Goal: Find contact information: Obtain details needed to contact an individual or organization

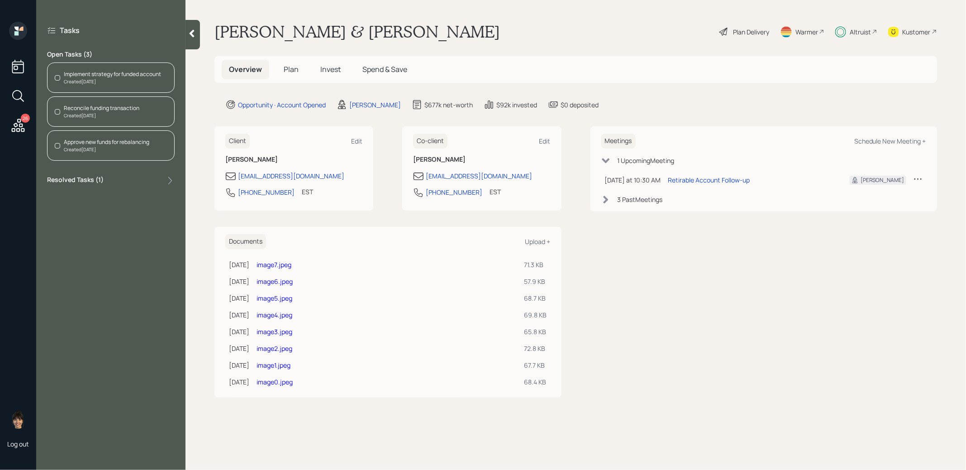
click at [324, 68] on span "Invest" at bounding box center [330, 69] width 20 height 10
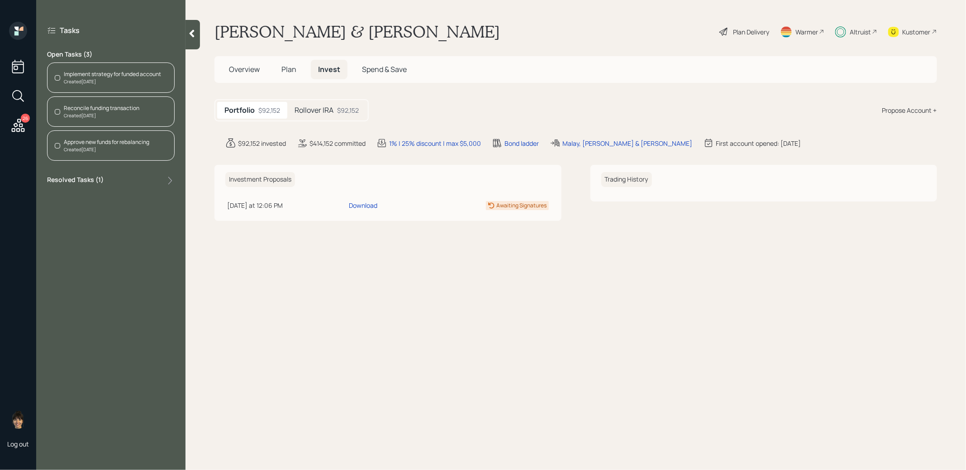
click at [319, 110] on h5 "Rollover IRA" at bounding box center [314, 110] width 39 height 9
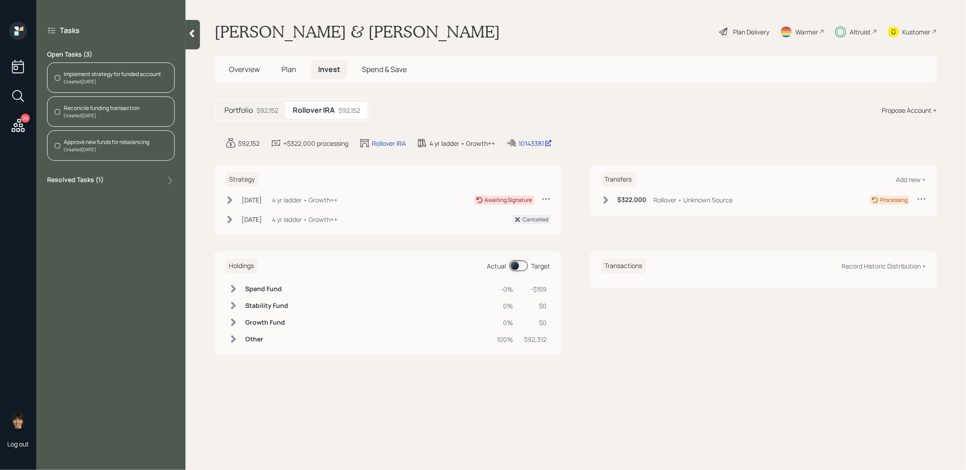
click at [545, 198] on icon at bounding box center [546, 198] width 9 height 9
click at [578, 165] on div "Strategy [DATE] [DATE] 3:56 PM EDT 4 yr ladder • Growth++ Awaiting Signature Ca…" at bounding box center [575, 200] width 723 height 70
click at [248, 74] on span "Overview" at bounding box center [244, 69] width 31 height 10
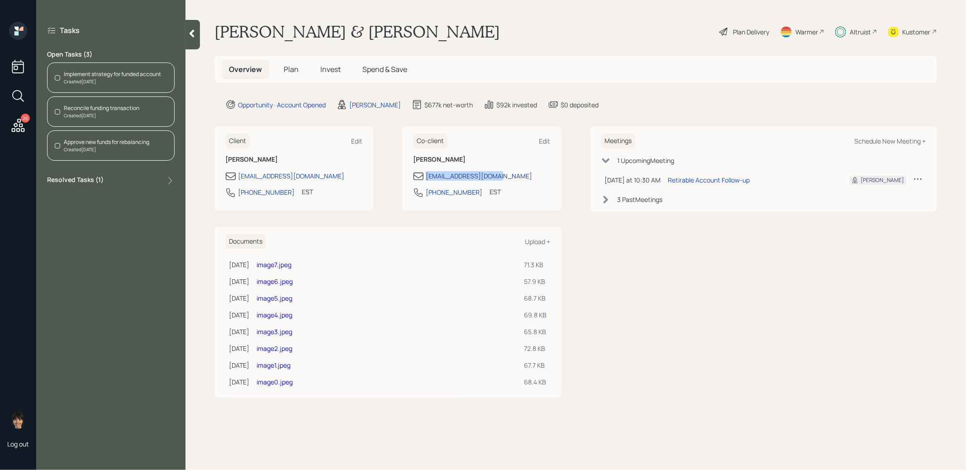
drag, startPoint x: 504, startPoint y: 179, endPoint x: 426, endPoint y: 179, distance: 77.4
click at [426, 179] on div "[EMAIL_ADDRESS][DOMAIN_NAME]" at bounding box center [481, 176] width 137 height 11
copy div "[EMAIL_ADDRESS][DOMAIN_NAME]"
click at [459, 212] on div "Client Edit [PERSON_NAME] [EMAIL_ADDRESS][DOMAIN_NAME] [PHONE_NUMBER] EST Curre…" at bounding box center [387, 261] width 347 height 271
drag, startPoint x: 469, startPoint y: 192, endPoint x: 427, endPoint y: 194, distance: 42.1
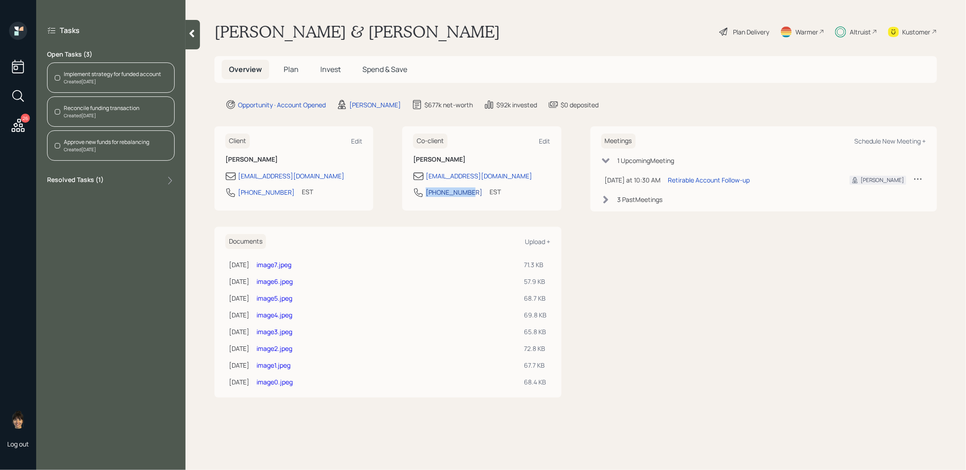
click at [427, 194] on div "[PHONE_NUMBER] EST Currently 10:49 AM" at bounding box center [481, 195] width 137 height 16
copy div "[PHONE_NUMBER]"
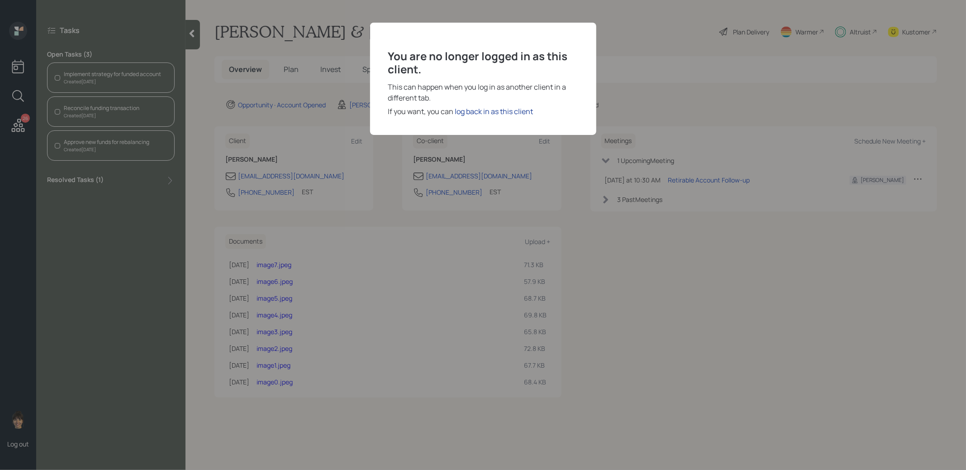
click at [486, 106] on div "log back in as this client" at bounding box center [494, 111] width 78 height 11
